Goal: Task Accomplishment & Management: Manage account settings

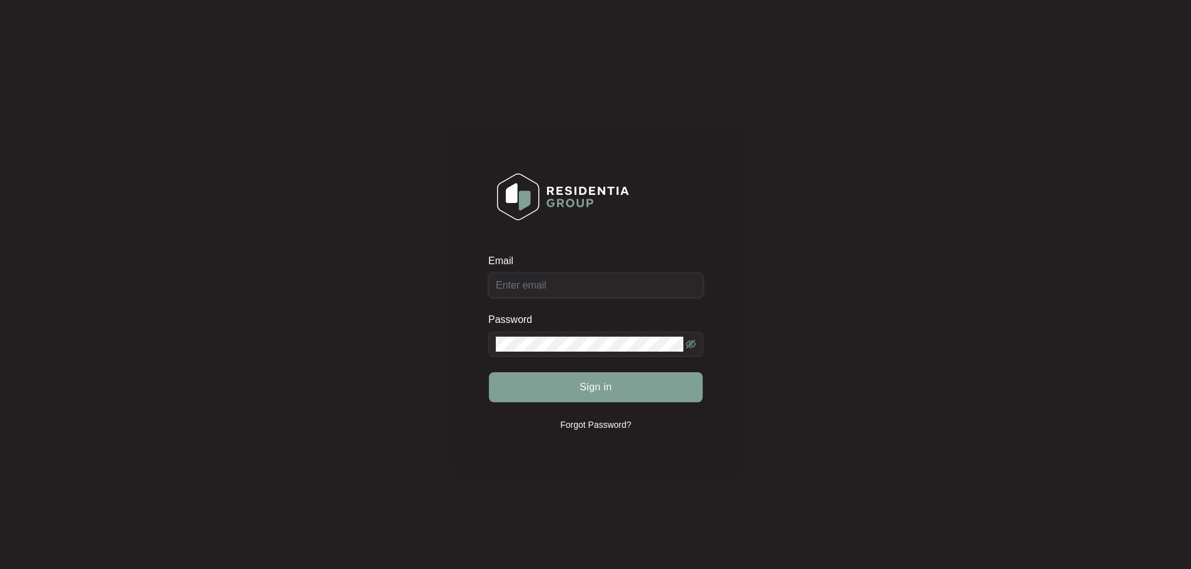
type input "[EMAIL_ADDRESS][DOMAIN_NAME]"
click at [610, 391] on span "Sign in" at bounding box center [595, 387] width 33 height 15
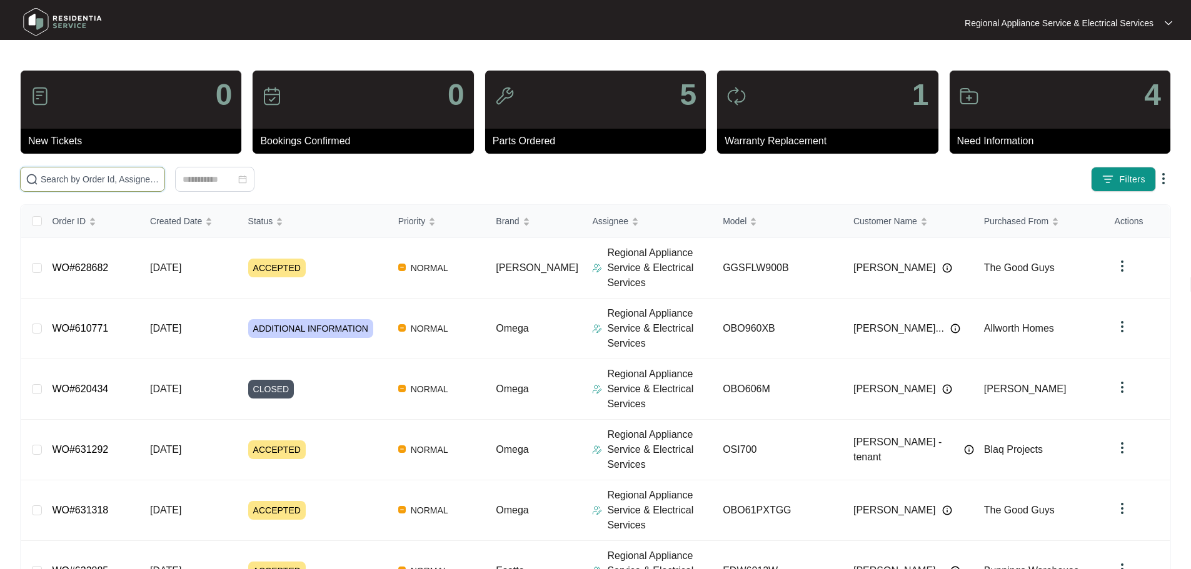
click at [95, 183] on input "text" at bounding box center [100, 180] width 119 height 14
type input "618849"
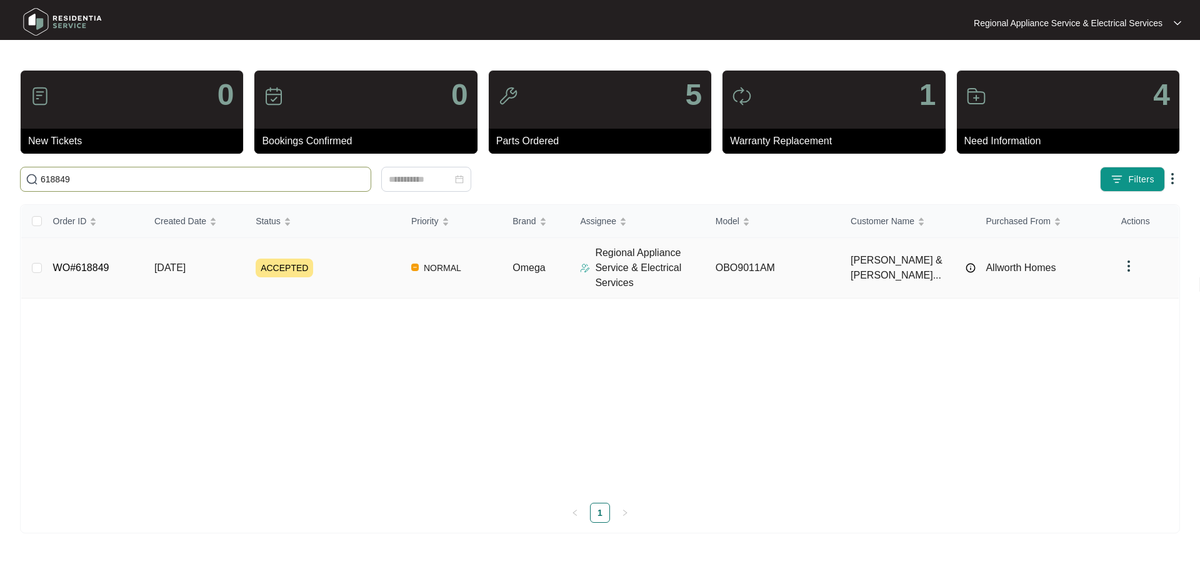
click at [306, 266] on span "ACCEPTED" at bounding box center [285, 268] width 58 height 19
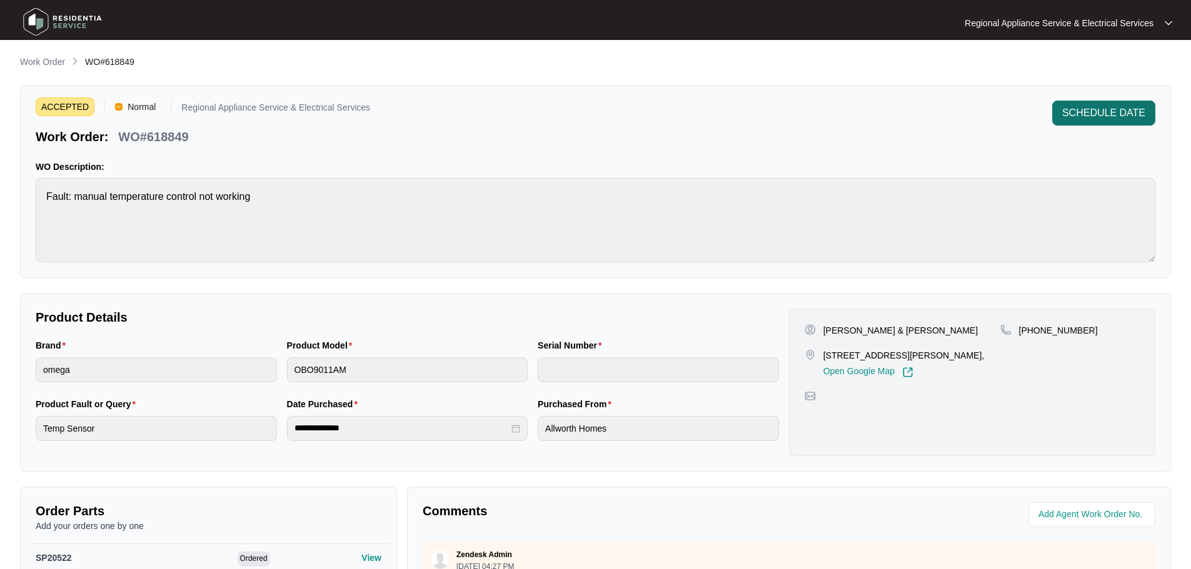
click at [1108, 103] on button "SCHEDULE DATE" at bounding box center [1103, 113] width 103 height 25
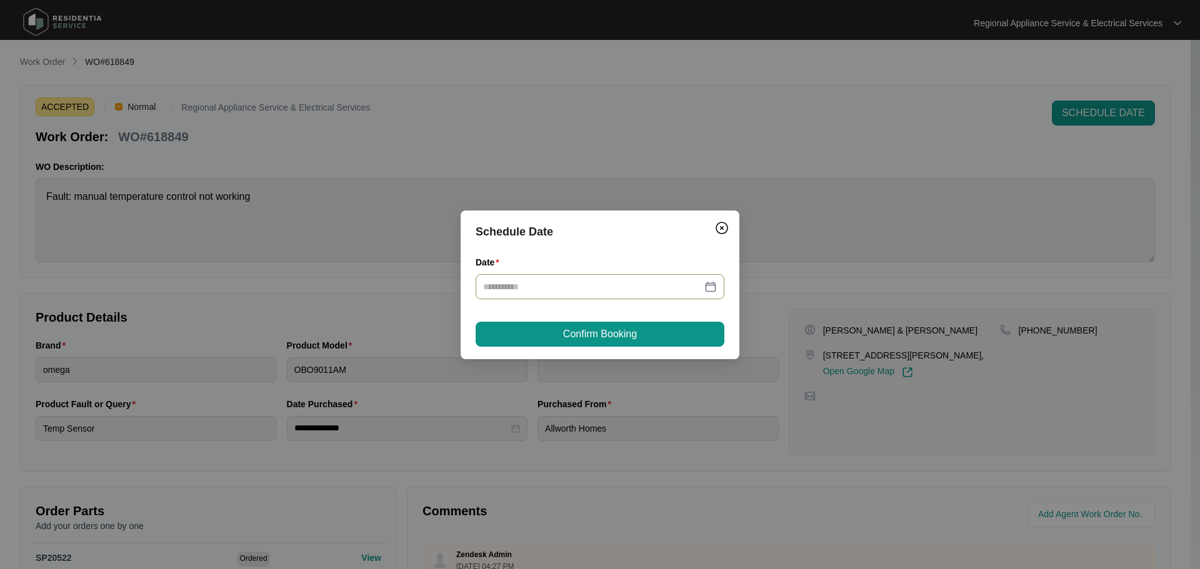
click at [555, 288] on input "Date" at bounding box center [592, 287] width 219 height 14
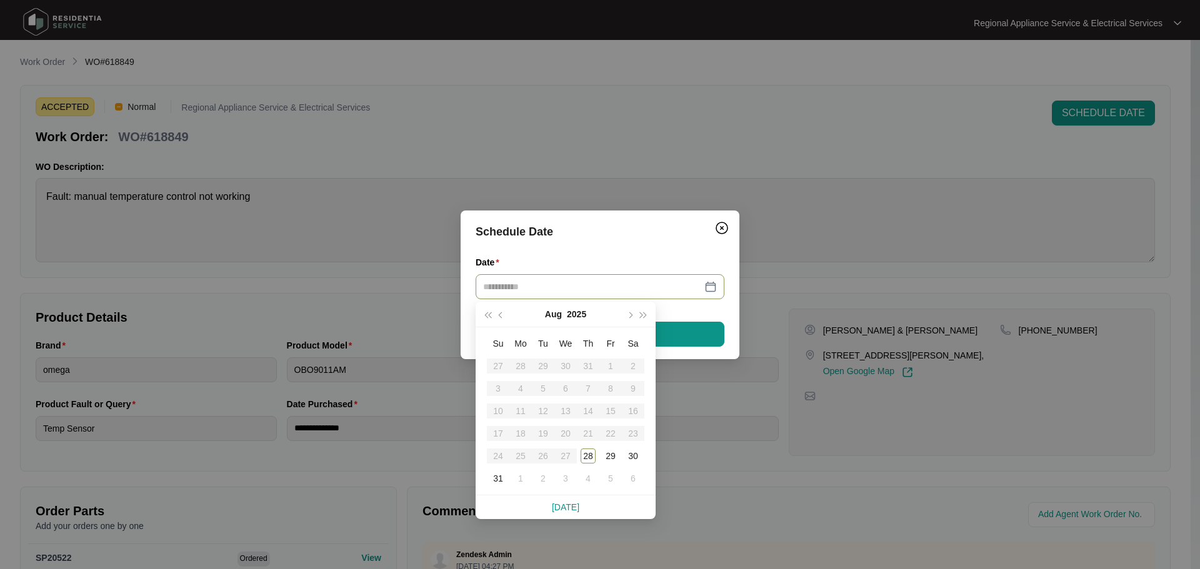
click at [569, 455] on table "Su Mo Tu We Th Fr Sa 27 28 29 30 31 1 2 3 4 5 6 7 8 9 10 11 12 13 14 15 16 17 1…" at bounding box center [566, 412] width 158 height 158
click at [567, 455] on table "Su Mo Tu We Th Fr Sa 27 28 29 30 31 1 2 3 4 5 6 7 8 9 10 11 12 13 14 15 16 17 1…" at bounding box center [566, 412] width 158 height 158
type input "**********"
click at [568, 457] on table "Su Mo Tu We Th Fr Sa 27 28 29 30 31 1 2 3 4 5 6 7 8 9 10 11 12 13 14 15 16 17 1…" at bounding box center [566, 412] width 158 height 158
click at [566, 458] on table "Su Mo Tu We Th Fr Sa 27 28 29 30 31 1 2 3 4 5 6 7 8 9 10 11 12 13 14 15 16 17 1…" at bounding box center [566, 412] width 158 height 158
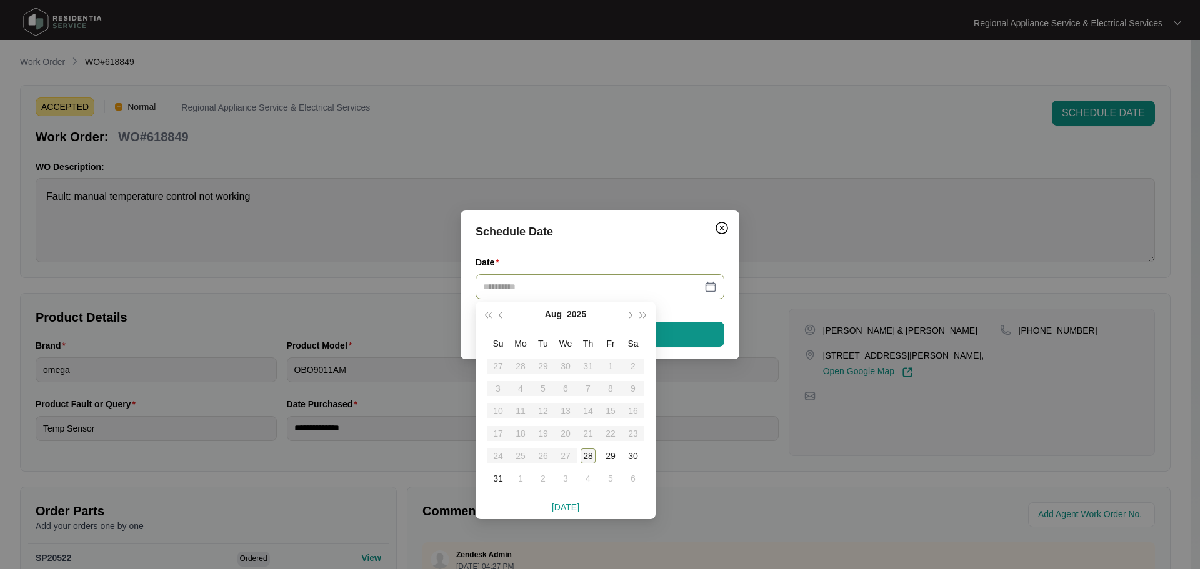
click at [591, 458] on div "28" at bounding box center [588, 456] width 15 height 15
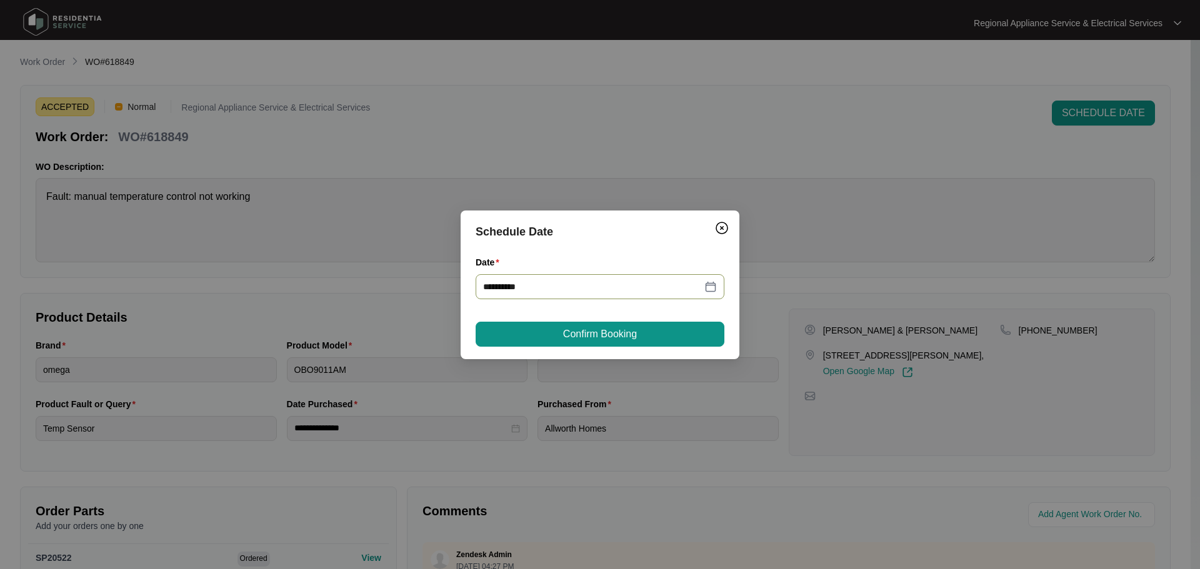
type input "**********"
click at [618, 336] on span "Confirm Booking" at bounding box center [600, 334] width 74 height 15
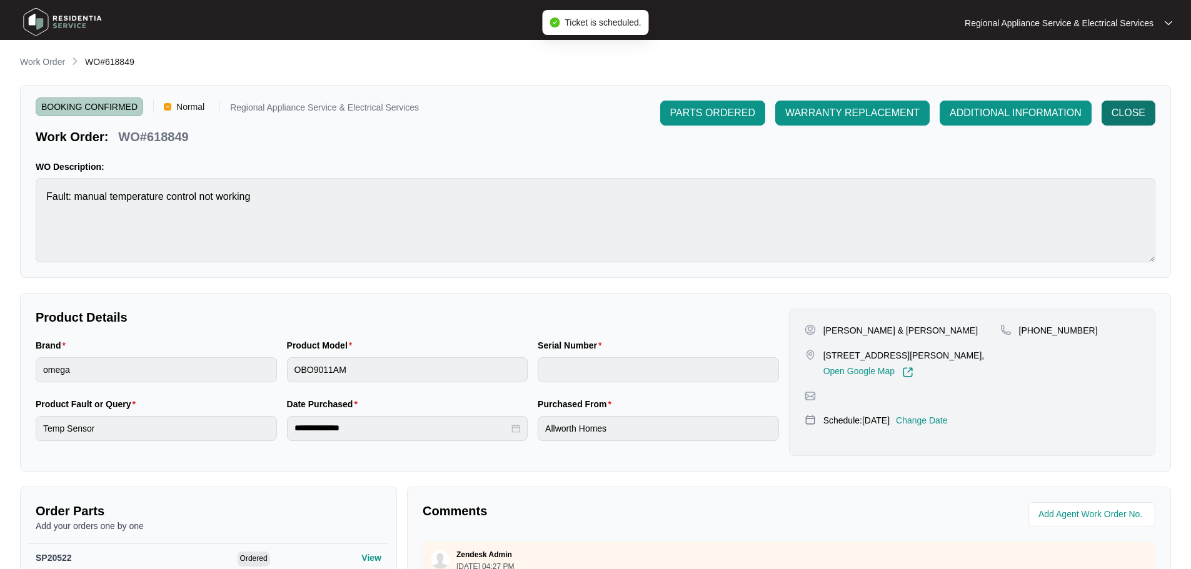
click at [1124, 109] on span "CLOSE" at bounding box center [1128, 113] width 34 height 15
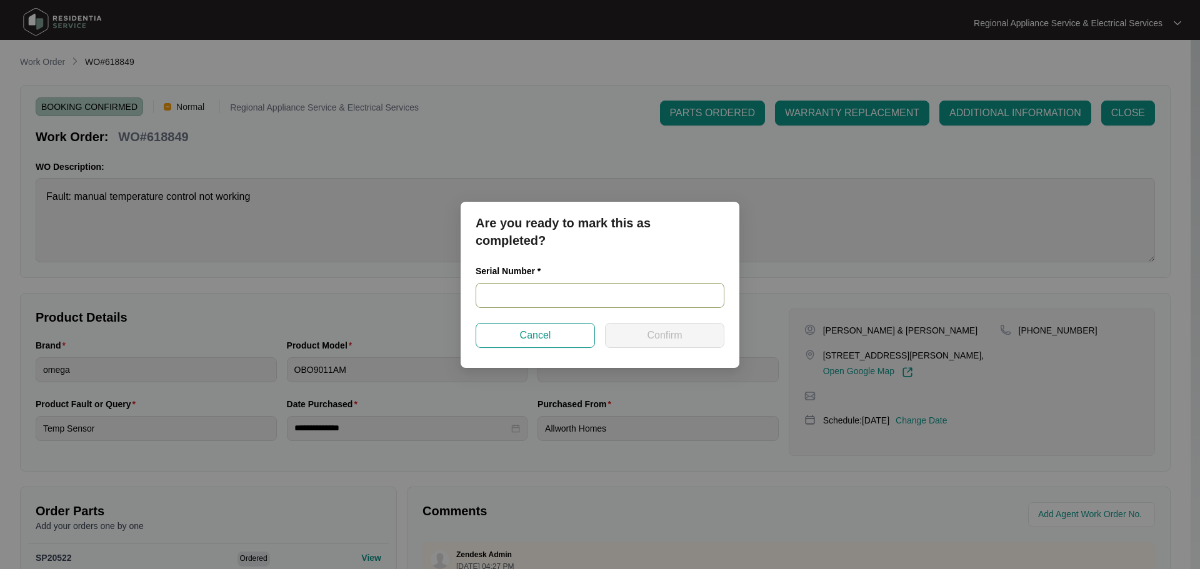
click at [563, 295] on input "text" at bounding box center [600, 295] width 249 height 25
click at [486, 291] on input "text" at bounding box center [600, 295] width 249 height 25
type input "967581824040035"
click at [641, 347] on button "Confirm" at bounding box center [664, 335] width 119 height 25
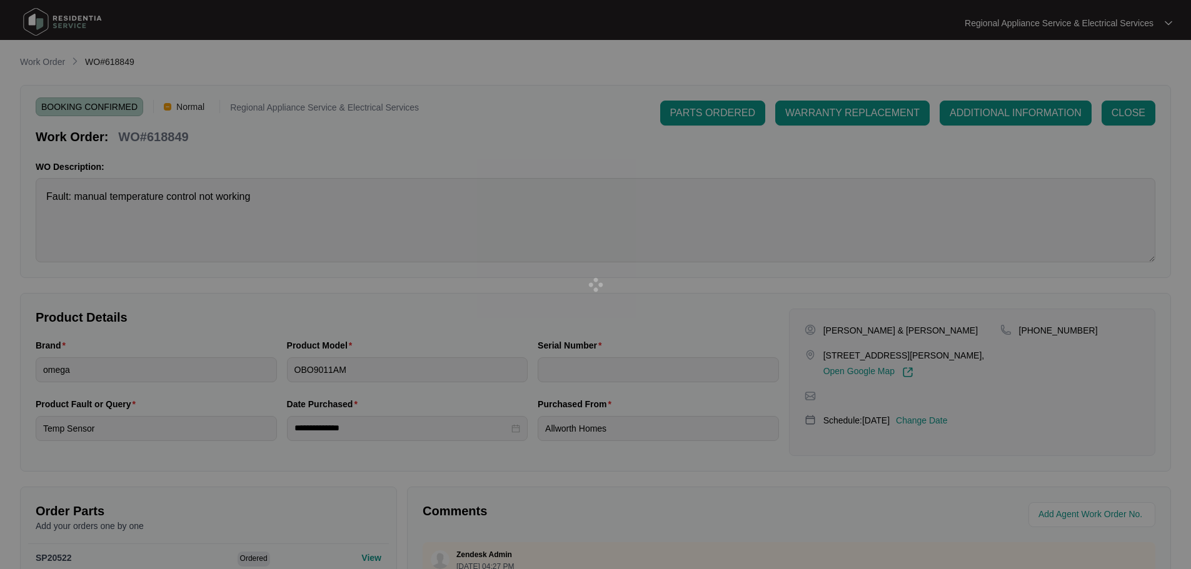
type input "967581824040035"
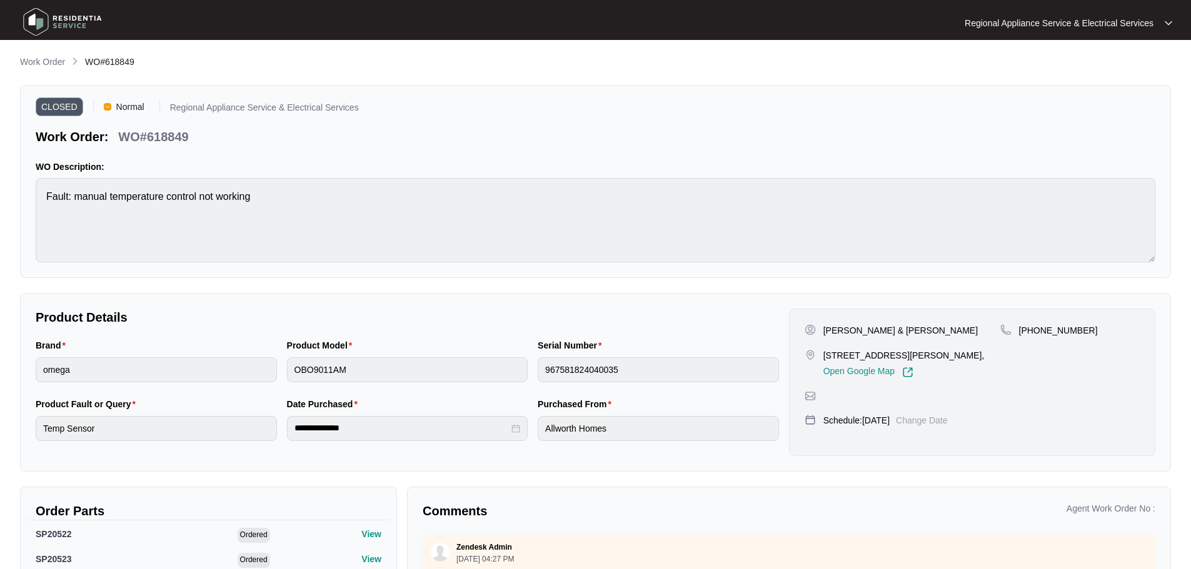
click at [1153, 18] on div "Regional Appliance Service & Electrical Services" at bounding box center [1061, 23] width 195 height 13
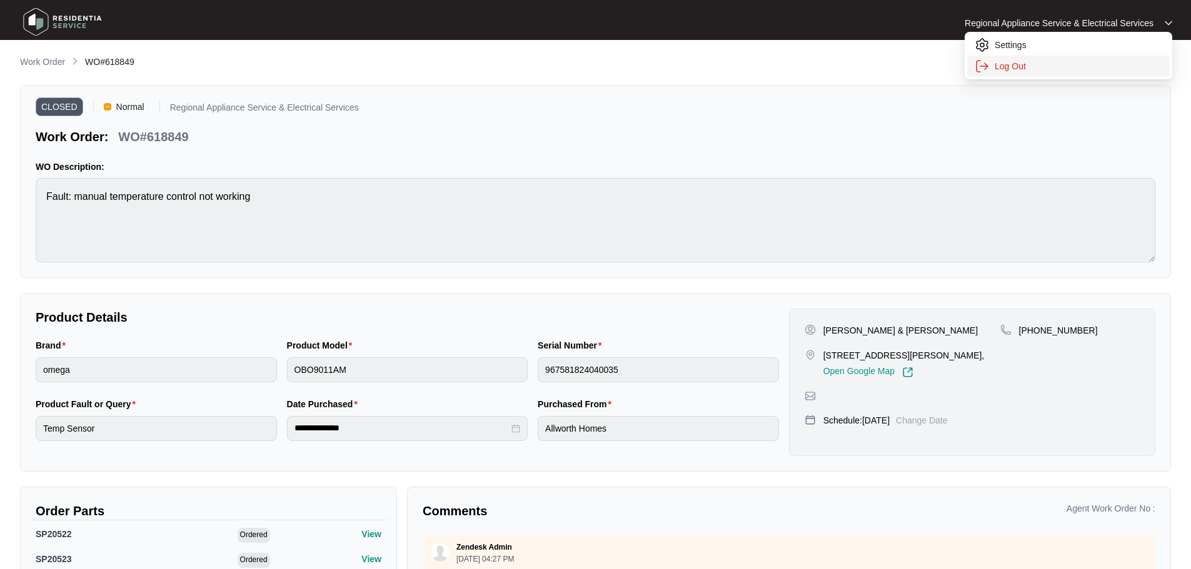
click at [1023, 66] on p "Log Out" at bounding box center [1078, 66] width 168 height 13
